Goal: Browse casually

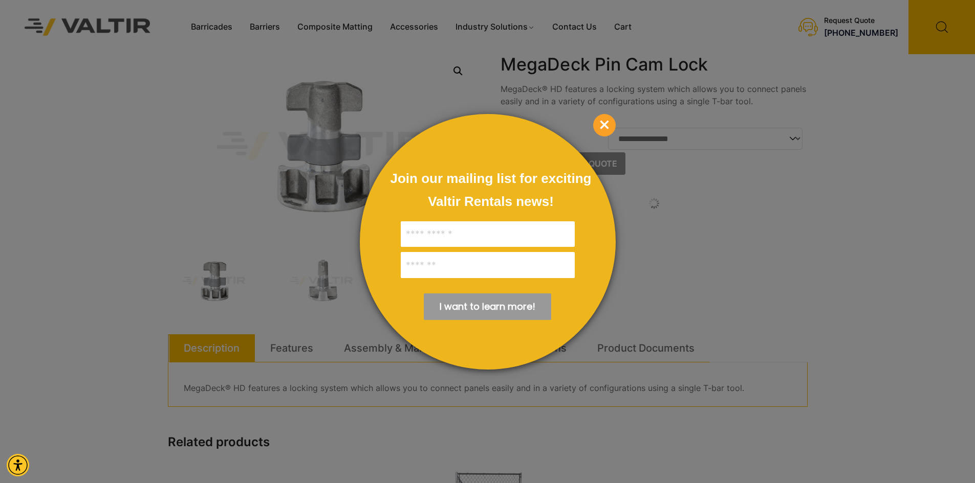
click at [604, 123] on span "×" at bounding box center [604, 125] width 23 height 23
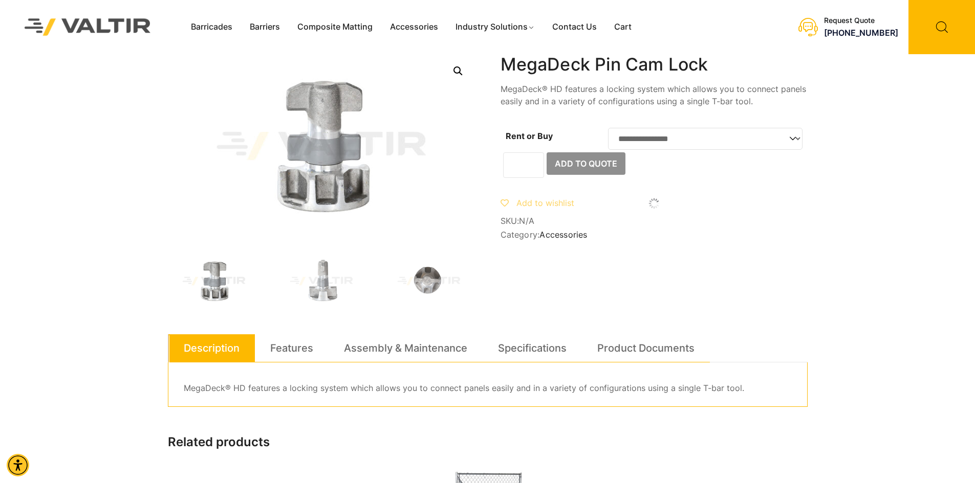
click at [458, 72] on link "Open this option" at bounding box center [458, 71] width 18 height 18
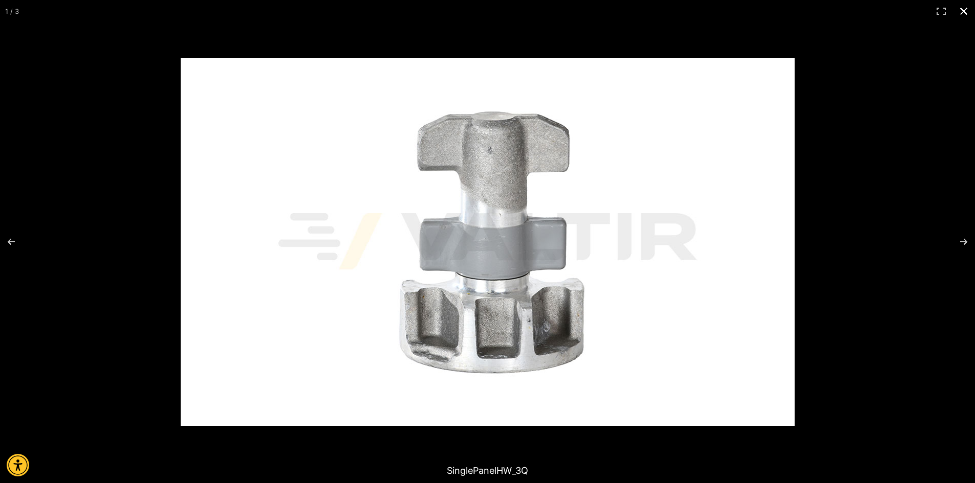
click at [965, 9] on button "Close (Esc)" at bounding box center [963, 11] width 23 height 23
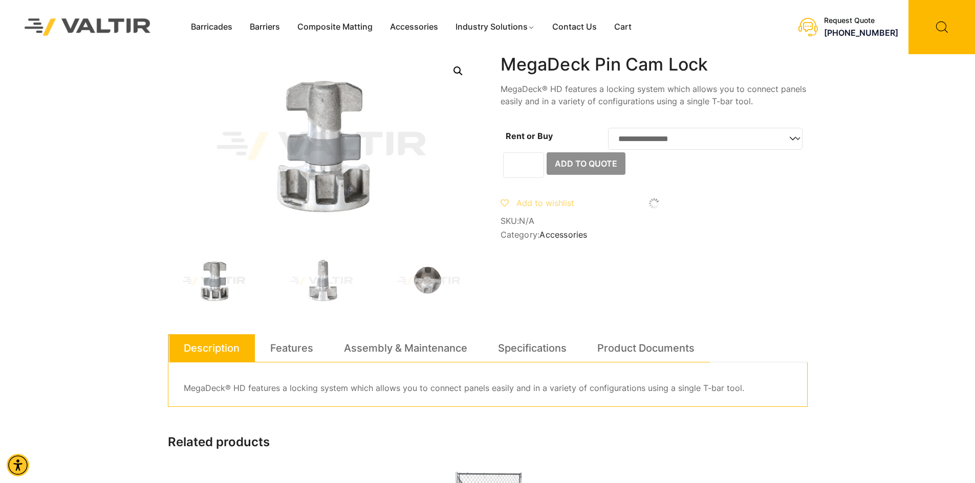
click at [42, 29] on img at bounding box center [87, 26] width 153 height 43
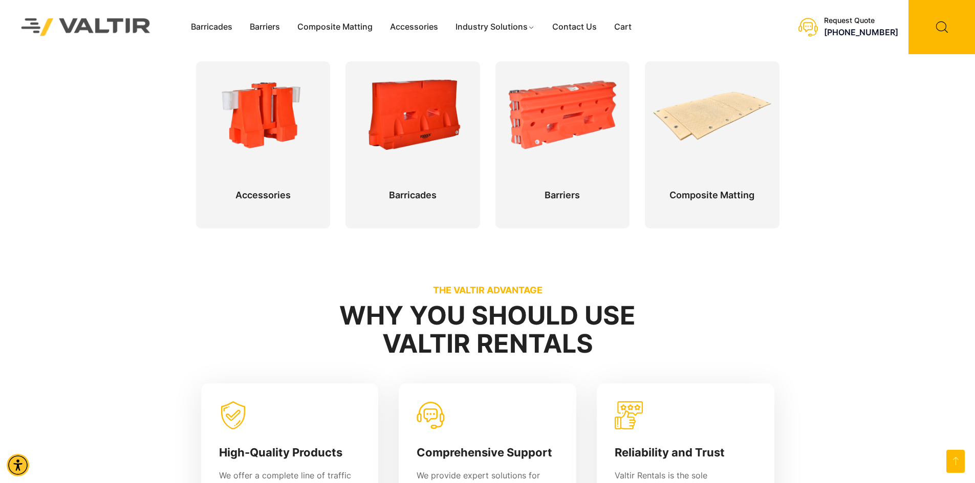
scroll to position [341, 0]
